Goal: Navigation & Orientation: Find specific page/section

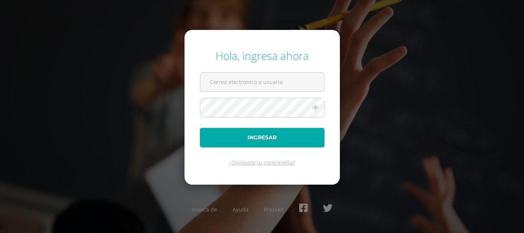
type input "[EMAIL_ADDRESS][DOMAIN_NAME]"
click at [271, 133] on button "Ingresar" at bounding box center [262, 138] width 125 height 20
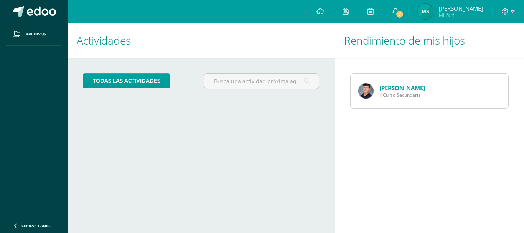
click at [391, 7] on link "7" at bounding box center [395, 11] width 25 height 23
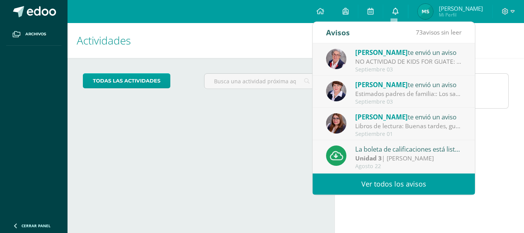
click at [391, 7] on link "0" at bounding box center [395, 11] width 25 height 23
click at [390, 7] on link "0" at bounding box center [395, 11] width 25 height 23
click at [279, 55] on h1 "Actividades" at bounding box center [201, 40] width 249 height 35
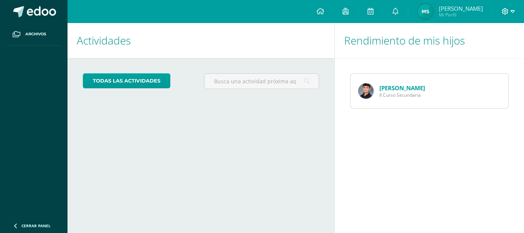
click at [504, 11] on icon at bounding box center [505, 11] width 7 height 7
click at [487, 56] on span "Cerrar sesión" at bounding box center [488, 52] width 35 height 7
